Goal: Task Accomplishment & Management: Complete application form

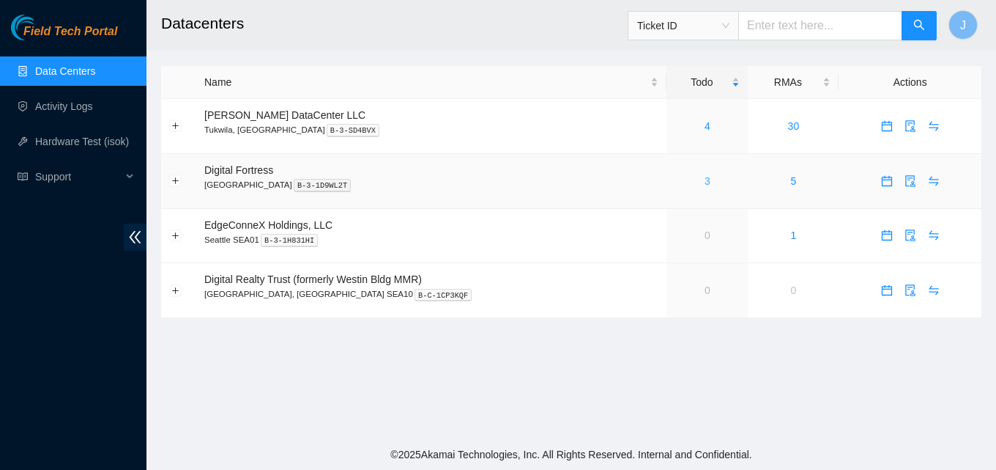
click at [705, 175] on link "3" at bounding box center [708, 181] width 6 height 12
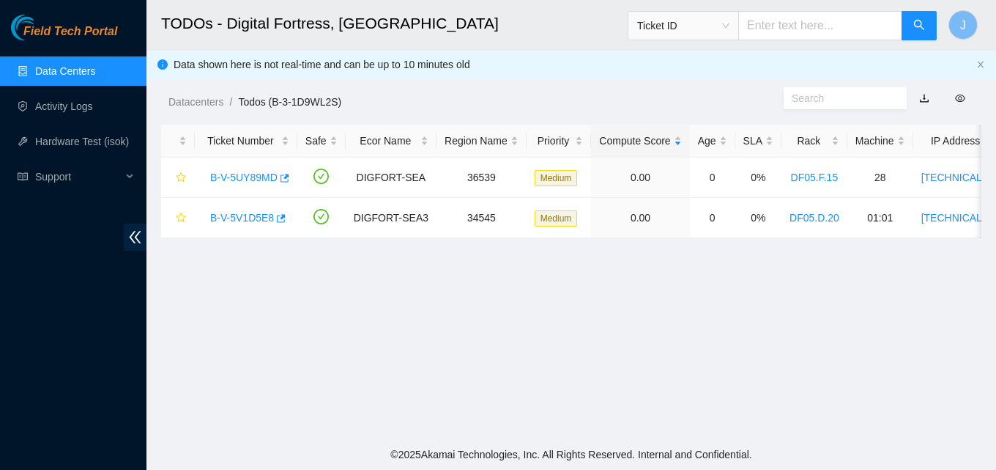
click at [70, 73] on link "Data Centers" at bounding box center [65, 71] width 60 height 12
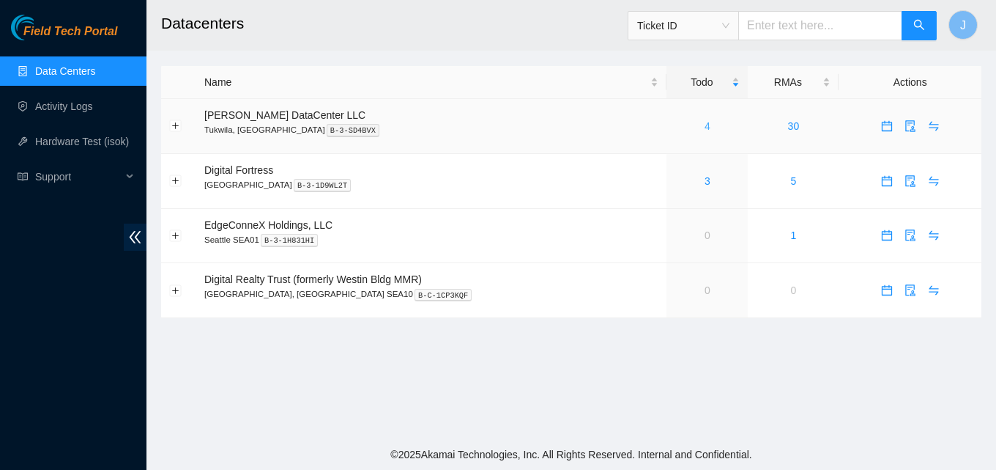
click at [705, 127] on link "4" at bounding box center [708, 126] width 6 height 12
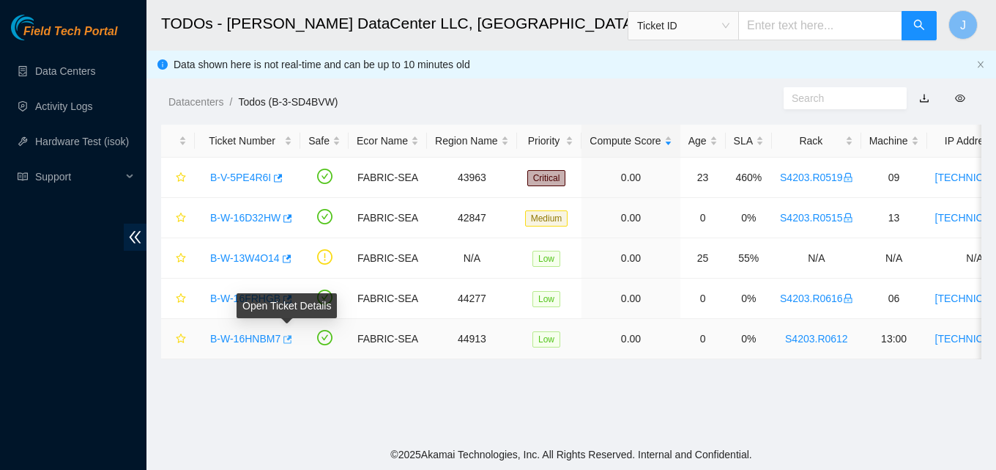
click at [289, 342] on icon "button" at bounding box center [286, 339] width 10 height 10
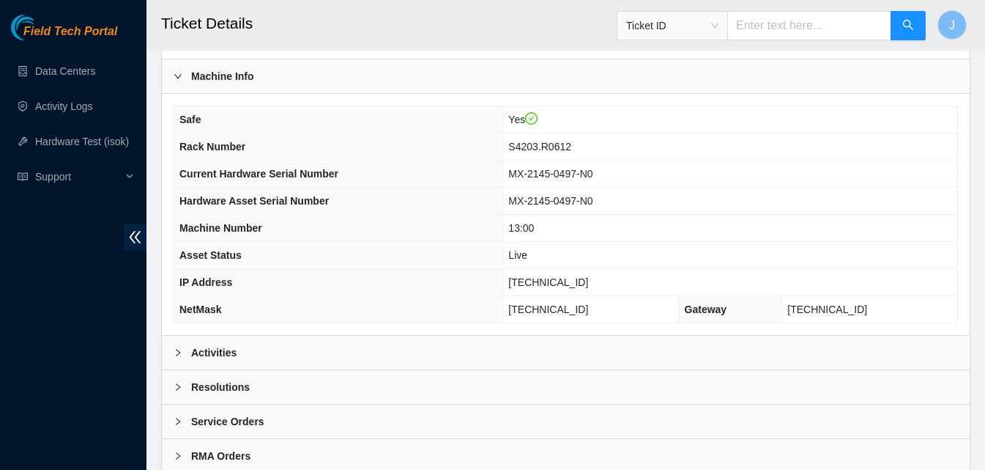
scroll to position [440, 0]
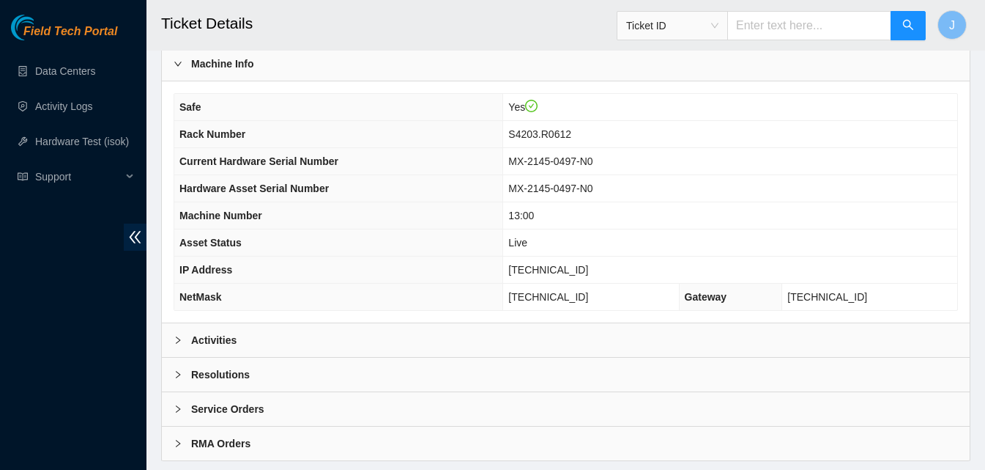
click at [273, 347] on div "Activities" at bounding box center [566, 340] width 808 height 34
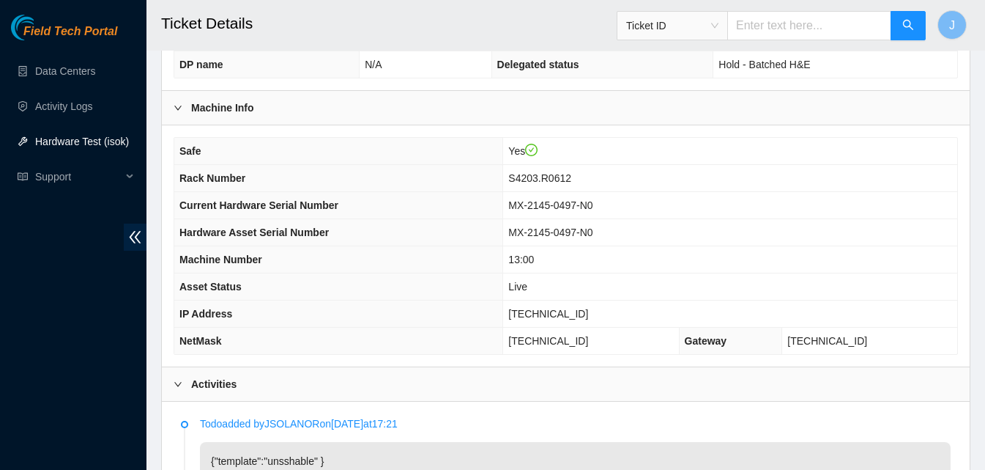
scroll to position [402, 0]
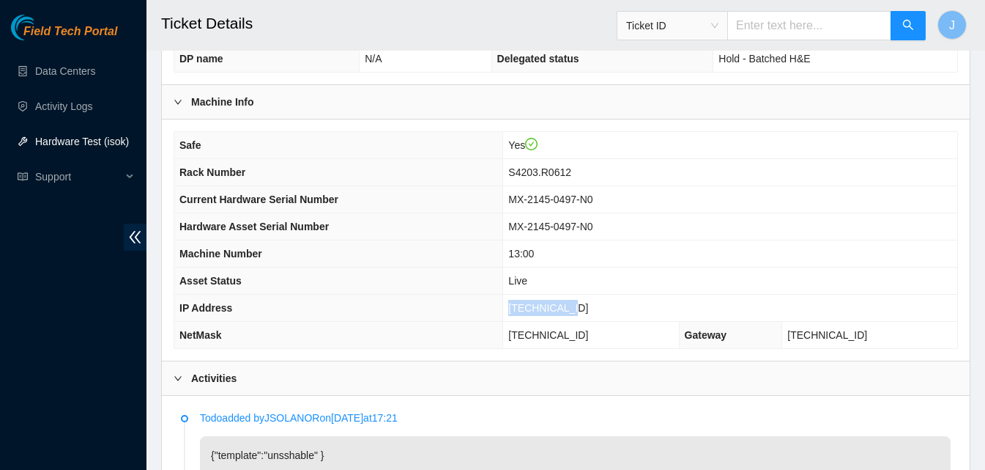
drag, startPoint x: 634, startPoint y: 307, endPoint x: 496, endPoint y: 313, distance: 138.6
click at [496, 313] on tr "IP Address [TECHNICAL_ID]" at bounding box center [565, 308] width 783 height 27
copy tr "[TECHNICAL_ID]"
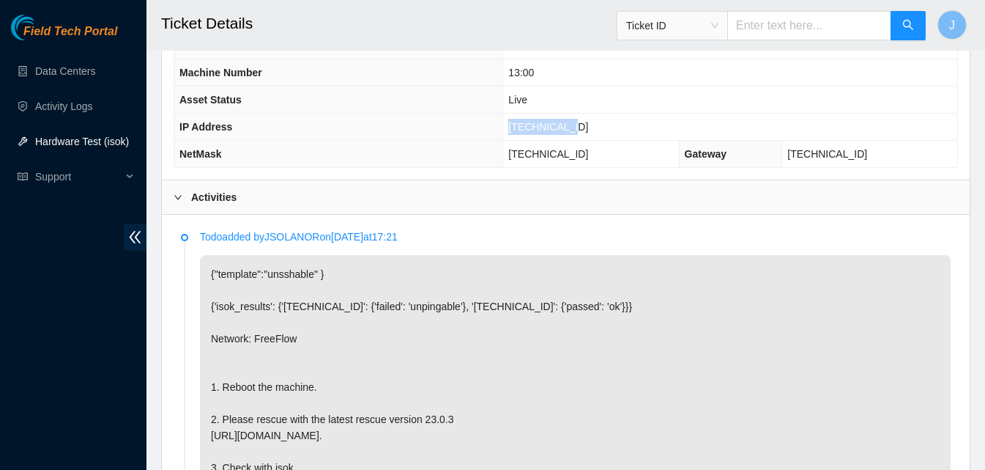
scroll to position [602, 0]
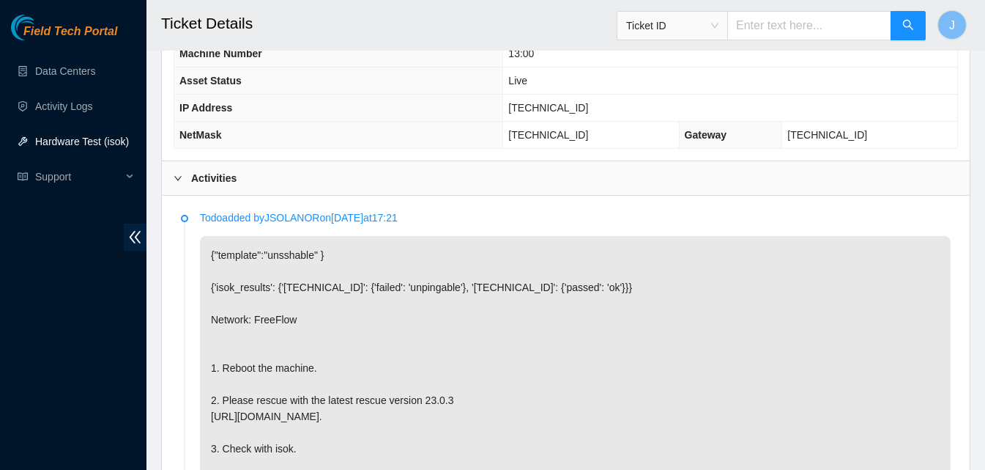
click at [716, 189] on div "Activities" at bounding box center [566, 178] width 808 height 34
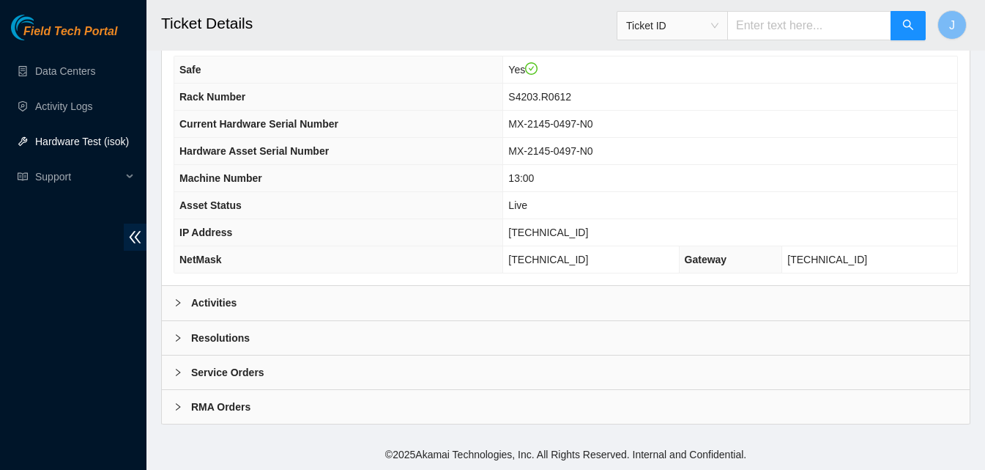
scroll to position [476, 0]
click at [621, 345] on div "Resolutions" at bounding box center [566, 338] width 808 height 34
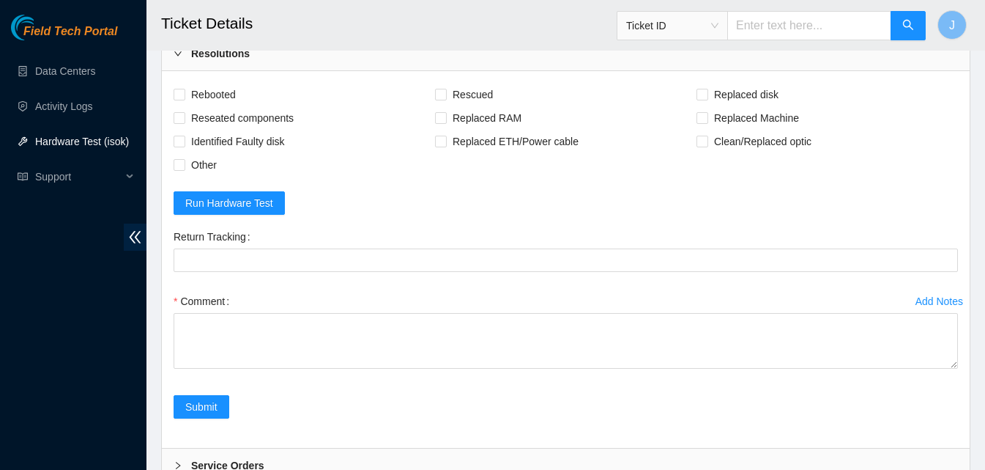
scroll to position [780, 0]
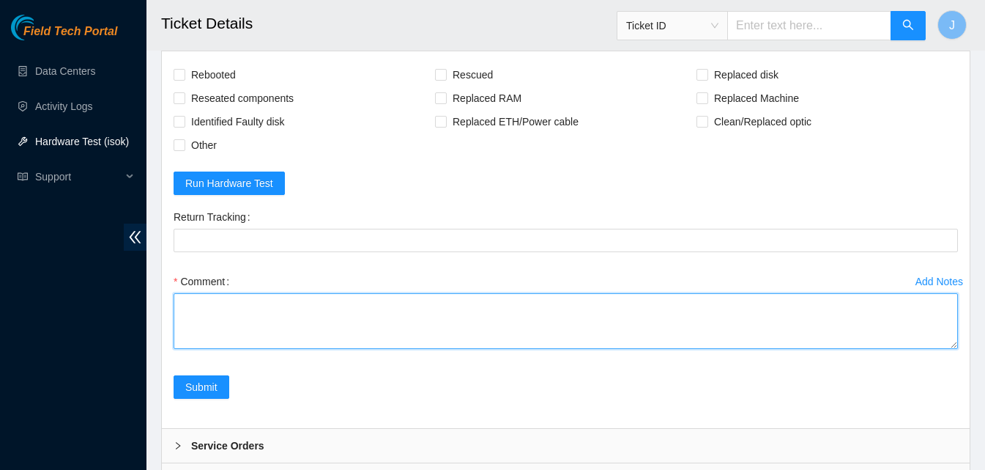
click at [712, 313] on textarea "Comment" at bounding box center [566, 321] width 785 height 56
type textarea "r"
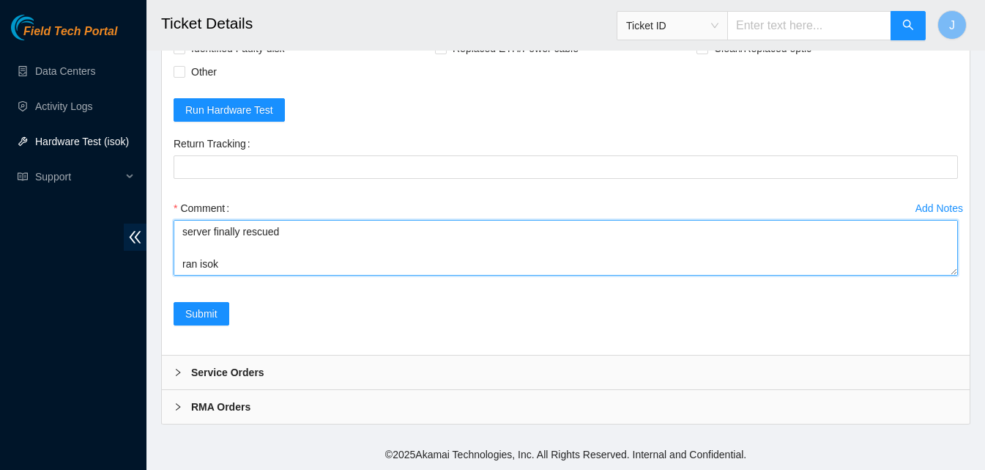
scroll to position [125, 0]
type textarea "reseated drive bay rebooted then eventually power cycled server server finally …"
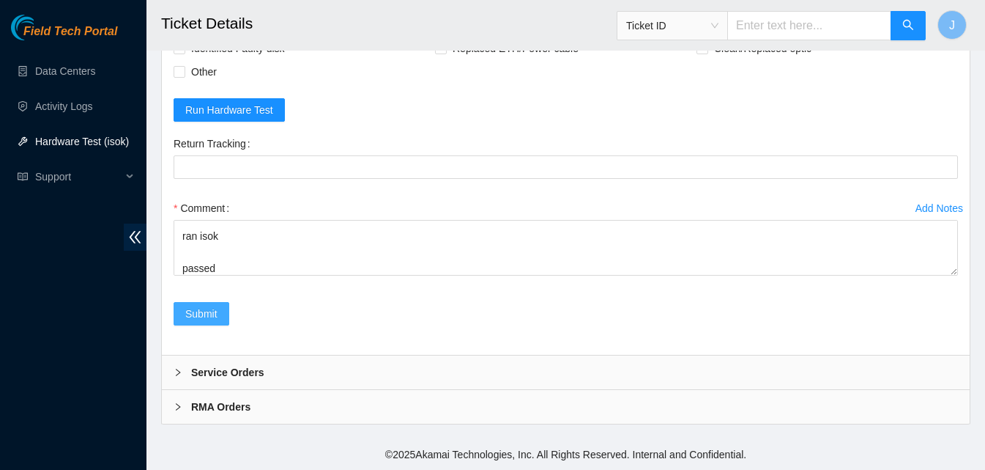
click at [208, 316] on span "Submit" at bounding box center [201, 314] width 32 height 16
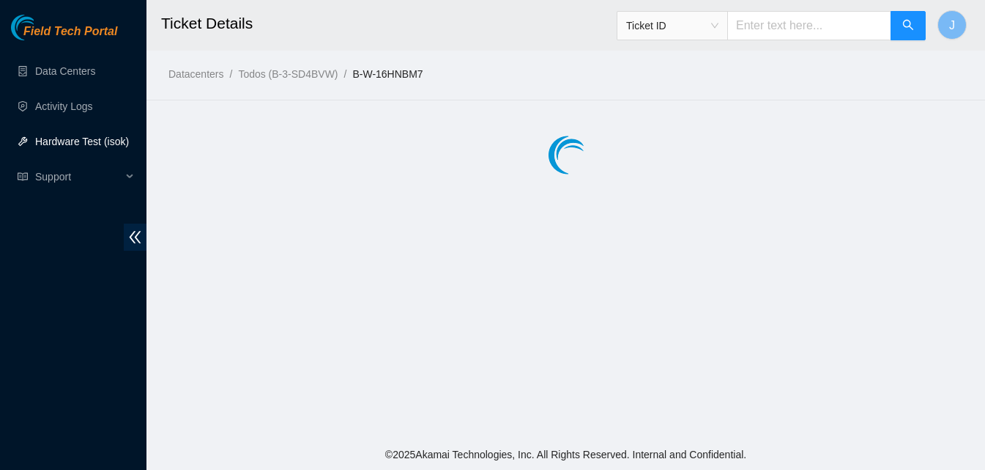
scroll to position [0, 0]
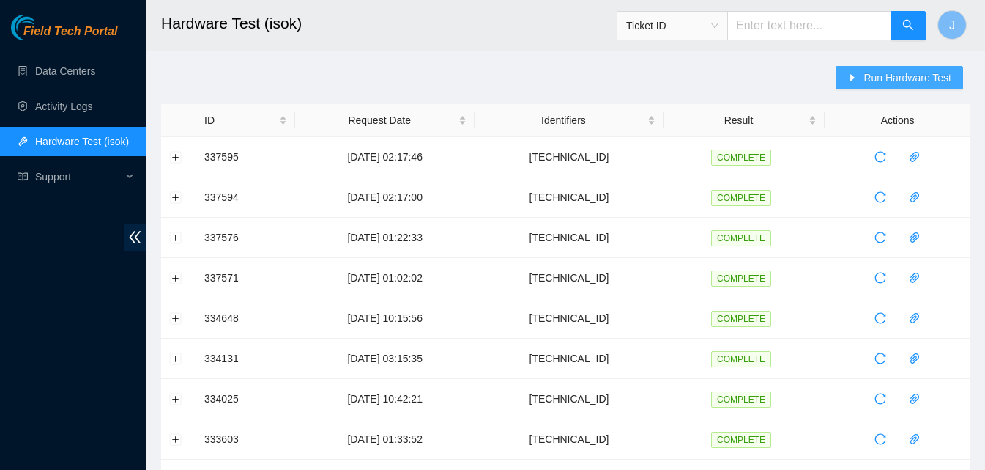
click at [878, 78] on span "Run Hardware Test" at bounding box center [908, 78] width 88 height 16
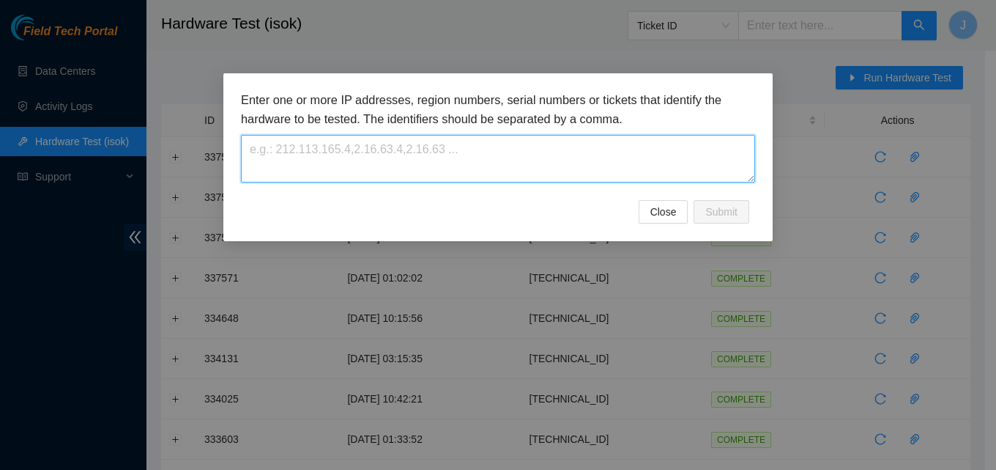
drag, startPoint x: 541, startPoint y: 151, endPoint x: 530, endPoint y: 161, distance: 15.0
click at [530, 161] on textarea at bounding box center [498, 159] width 514 height 48
paste textarea "[TECHNICAL_ID]"
type textarea "[TECHNICAL_ID]"
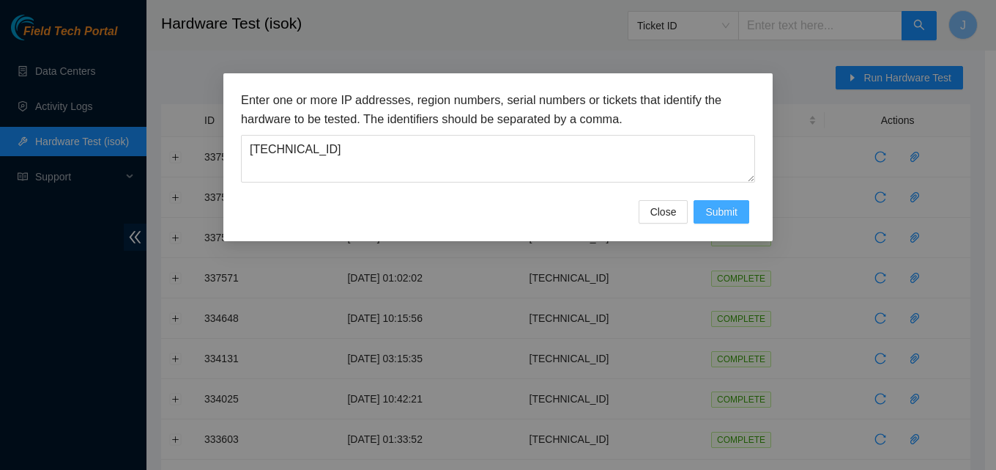
click at [728, 202] on button "Submit" at bounding box center [722, 211] width 56 height 23
